Goal: Find specific page/section: Find specific page/section

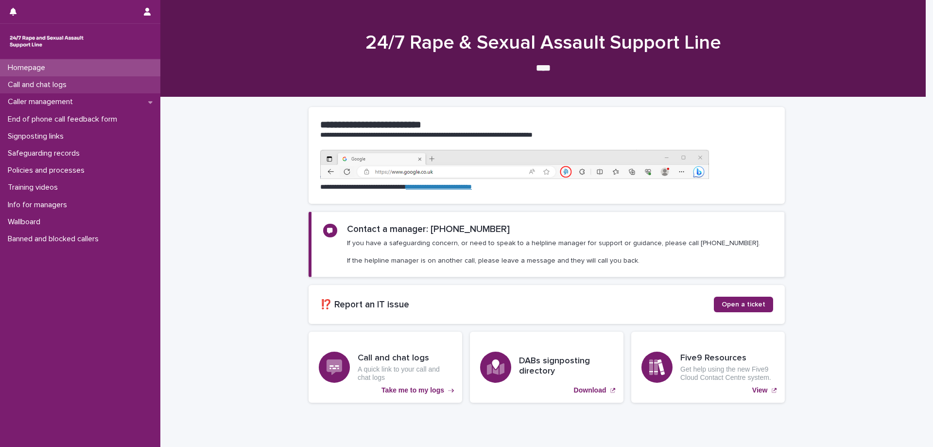
click at [46, 85] on p "Call and chat logs" at bounding box center [39, 84] width 70 height 9
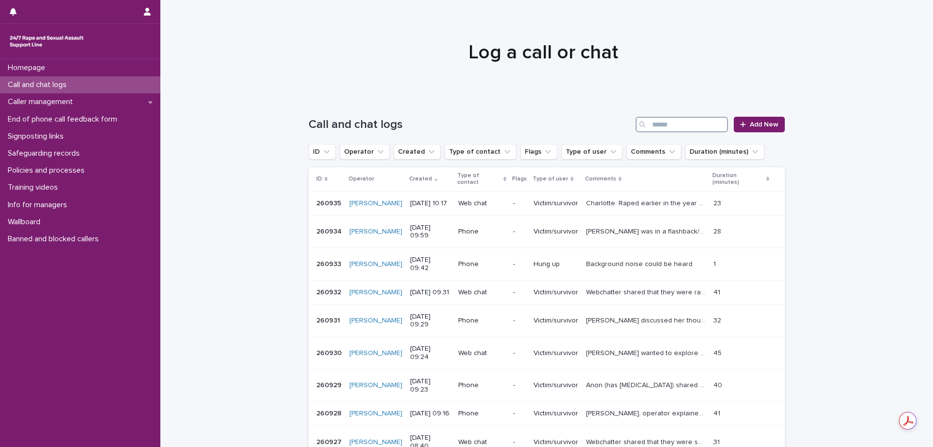
click at [651, 123] on input "Search" at bounding box center [682, 125] width 92 height 16
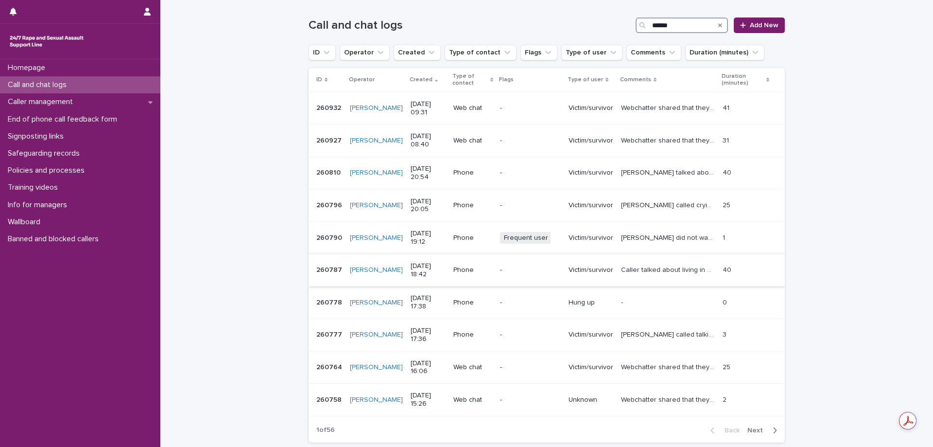
scroll to position [179, 0]
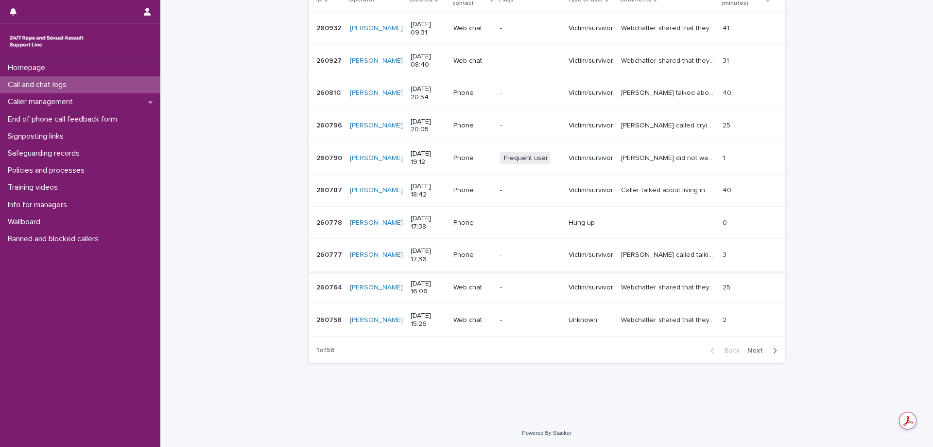
type input "******"
click at [652, 258] on p "[PERSON_NAME] called talking about her issues with local RCC, she stated she fe…" at bounding box center [669, 254] width 96 height 10
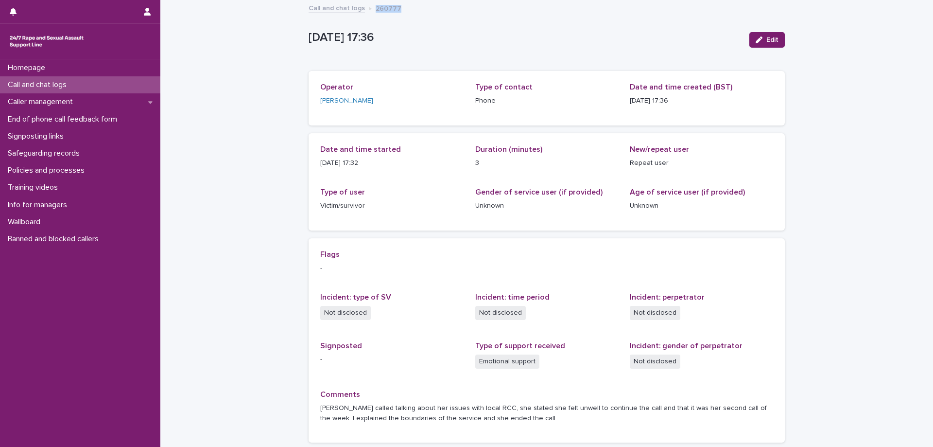
drag, startPoint x: 371, startPoint y: 7, endPoint x: 402, endPoint y: 6, distance: 31.6
click at [402, 6] on div "Call and chat logs 260777" at bounding box center [547, 9] width 486 height 14
copy p "260777"
